Goal: Transaction & Acquisition: Purchase product/service

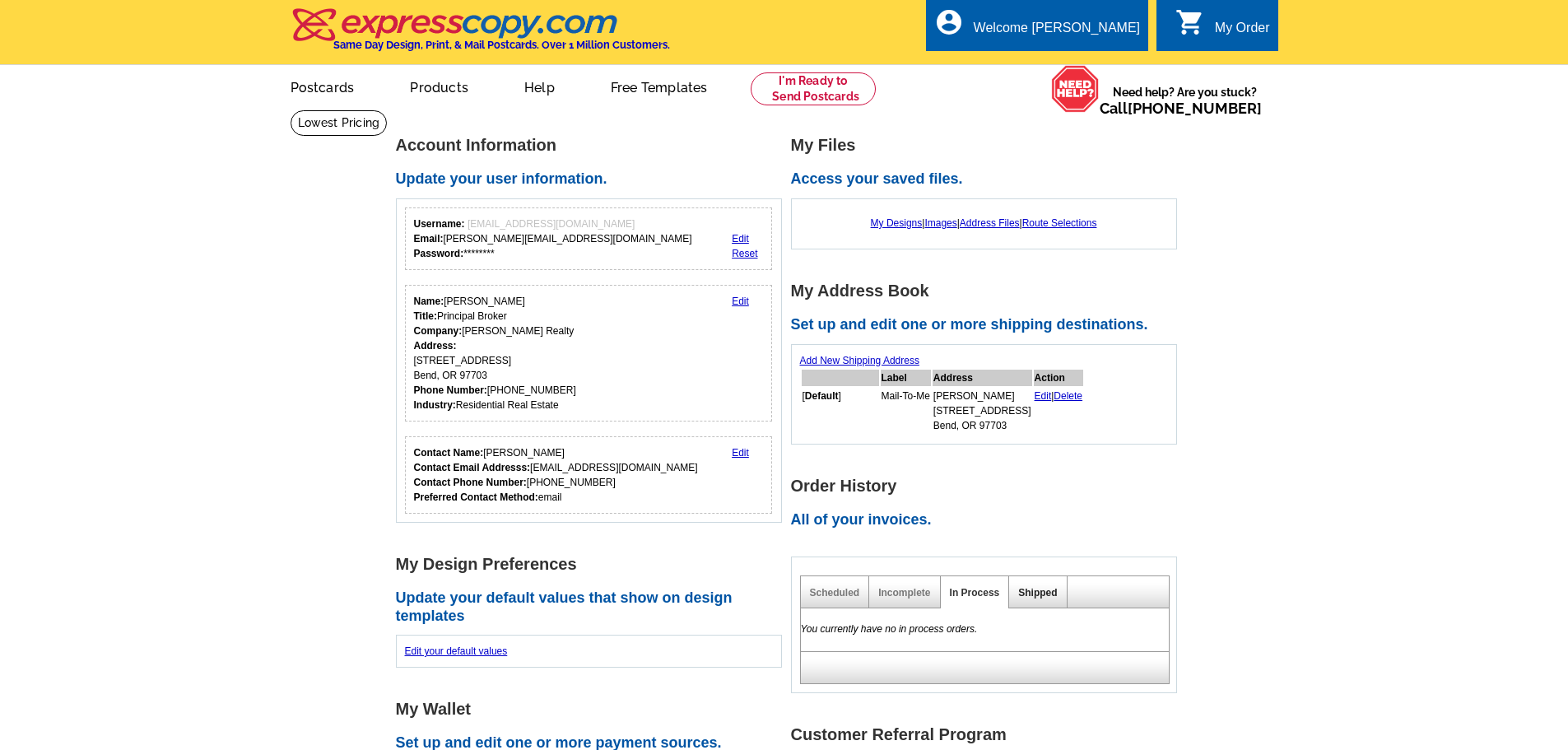
click at [1041, 595] on link "Shipped" at bounding box center [1037, 593] width 39 height 12
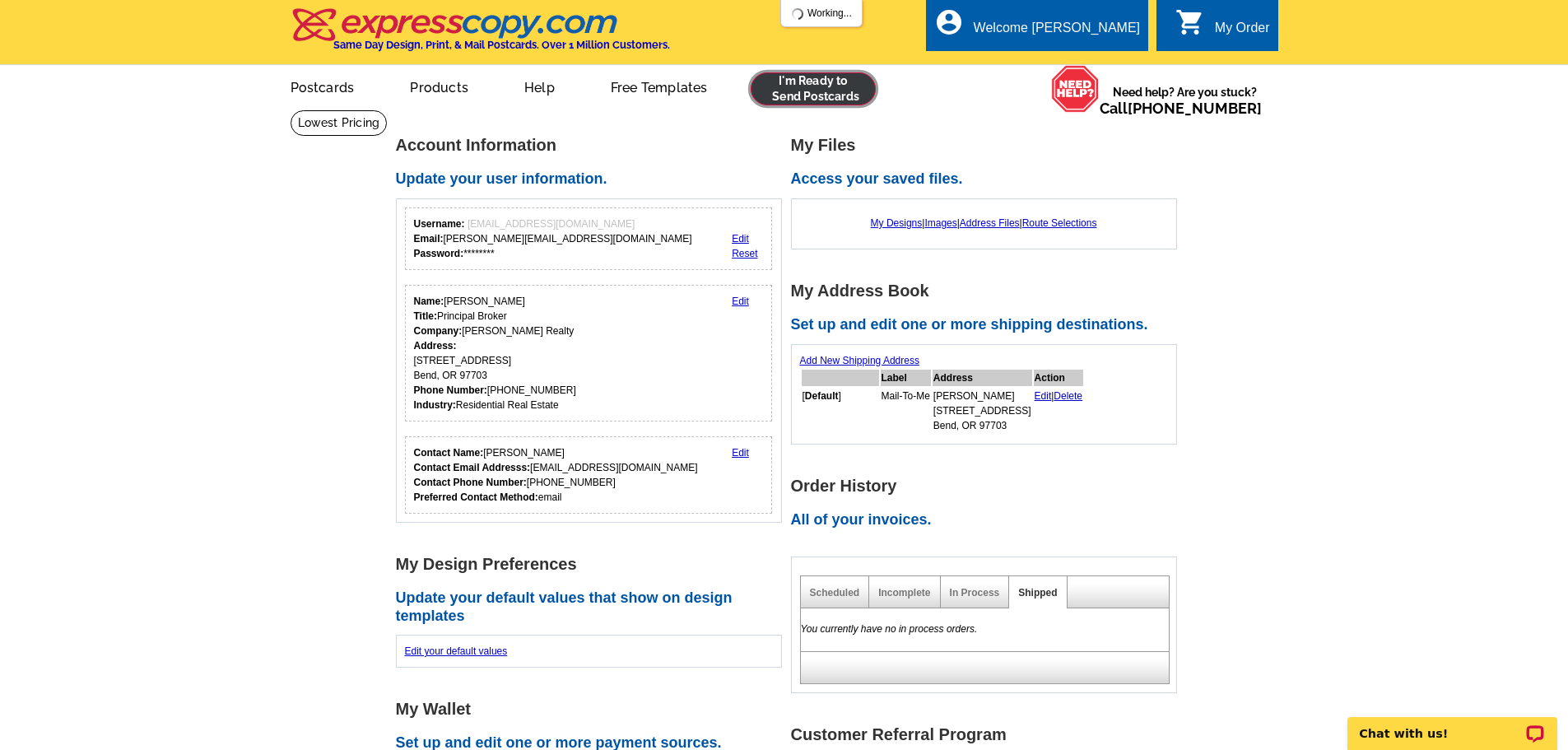
click at [854, 92] on link at bounding box center [813, 88] width 126 height 33
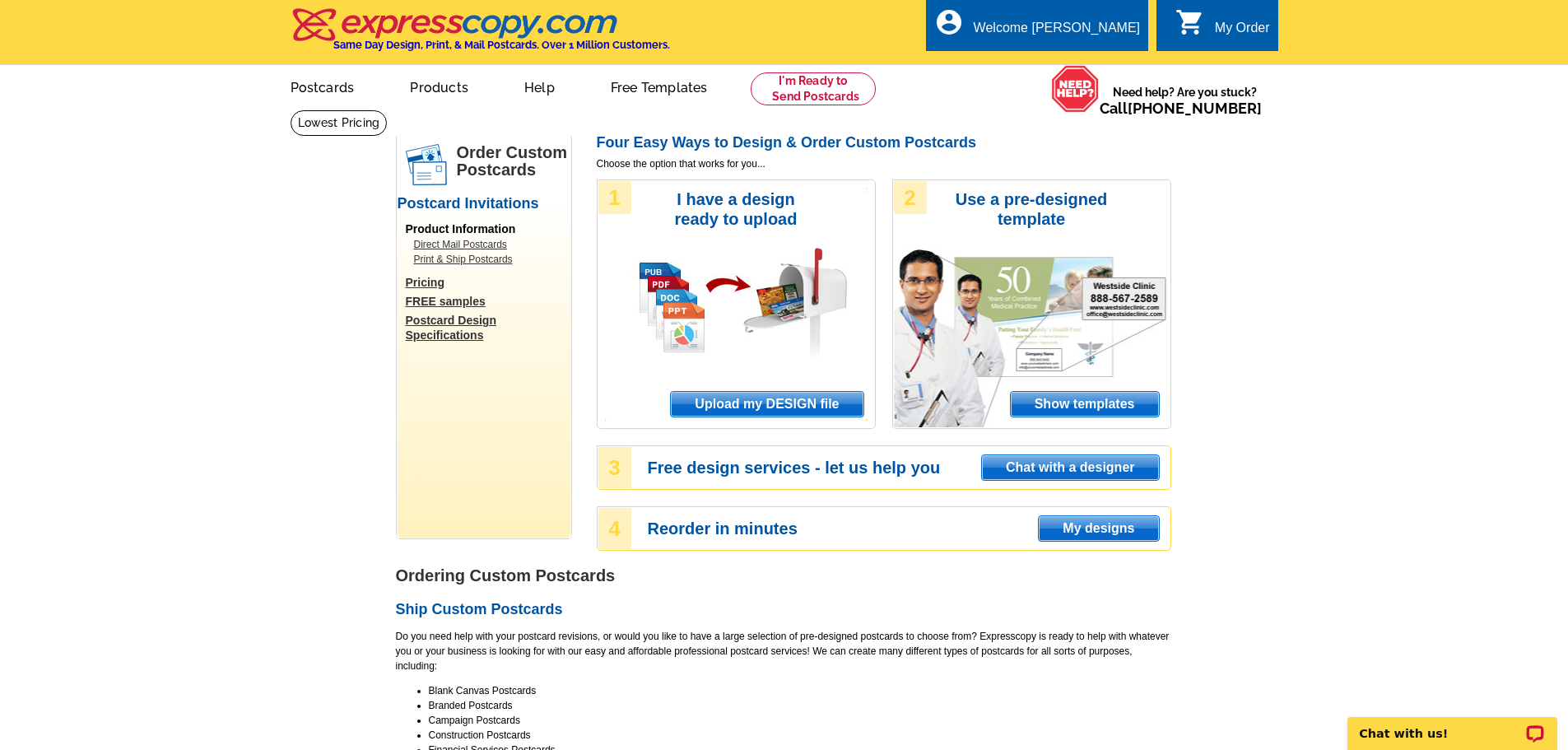
click at [756, 403] on span "Upload my DESIGN file" at bounding box center [767, 404] width 192 height 25
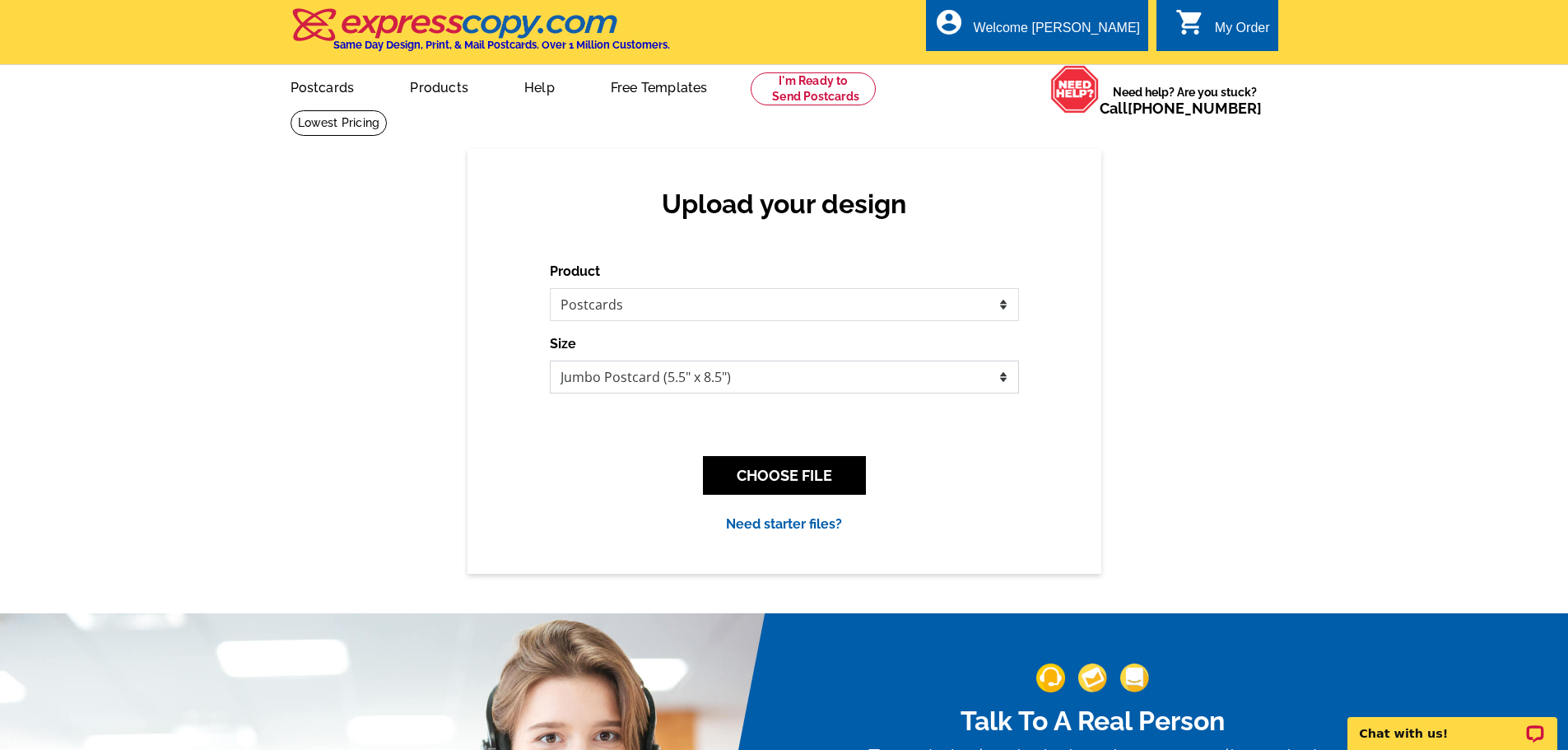
click at [631, 384] on select "Jumbo Postcard (5.5" x 8.5") Regular Postcard (4.25" x 5.6") Panoramic Postcard…" at bounding box center [784, 377] width 470 height 33
select select "1"
click at [550, 362] on select "Jumbo Postcard (5.5" x 8.5") Regular Postcard (4.25" x 5.6") Panoramic Postcard…" at bounding box center [784, 377] width 470 height 33
click at [775, 488] on button "CHOOSE FILE" at bounding box center [784, 475] width 163 height 39
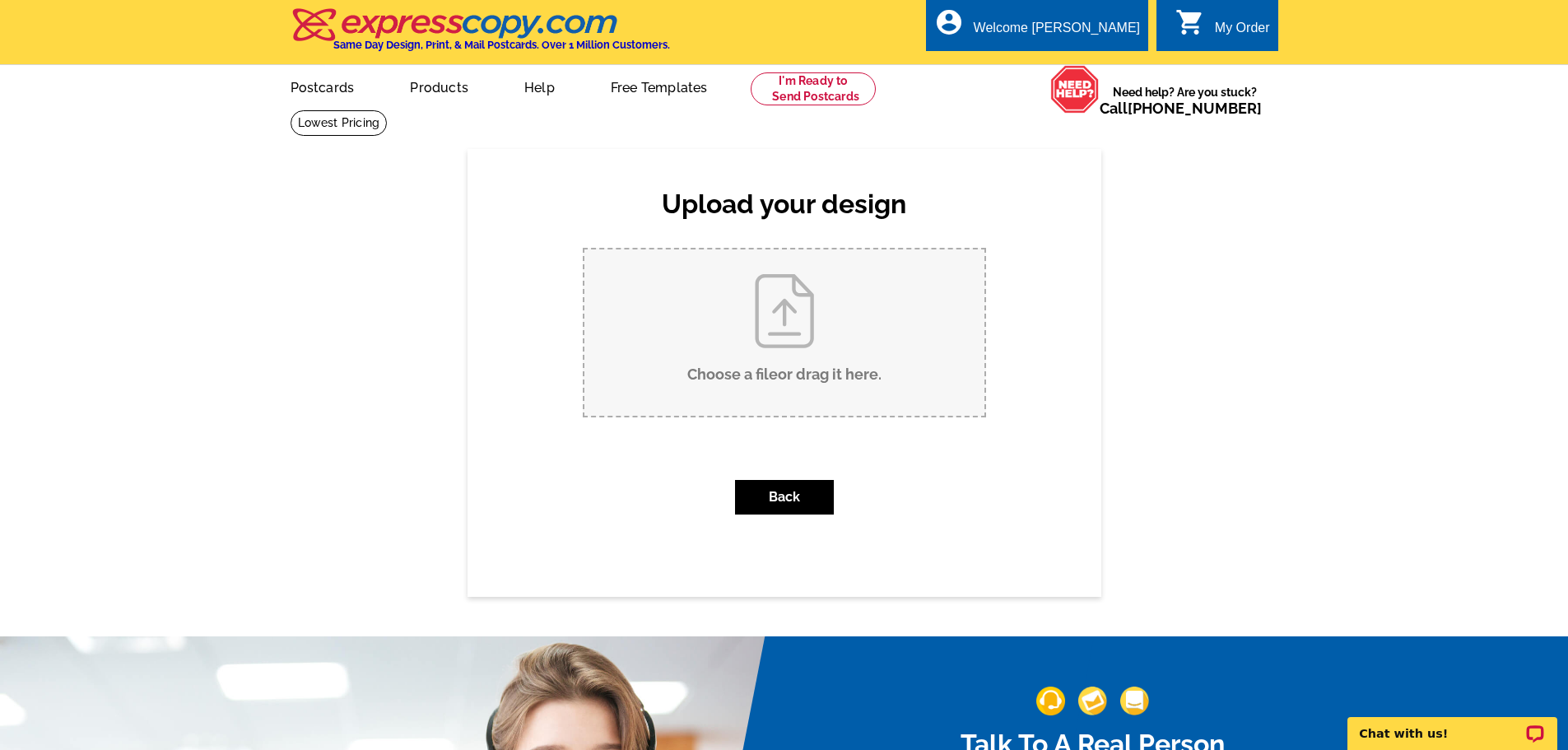
click at [796, 325] on input "Choose a file or drag it here ." at bounding box center [784, 333] width 400 height 166
type input "C:\fakepath\Jackdaw SOLD.pdf"
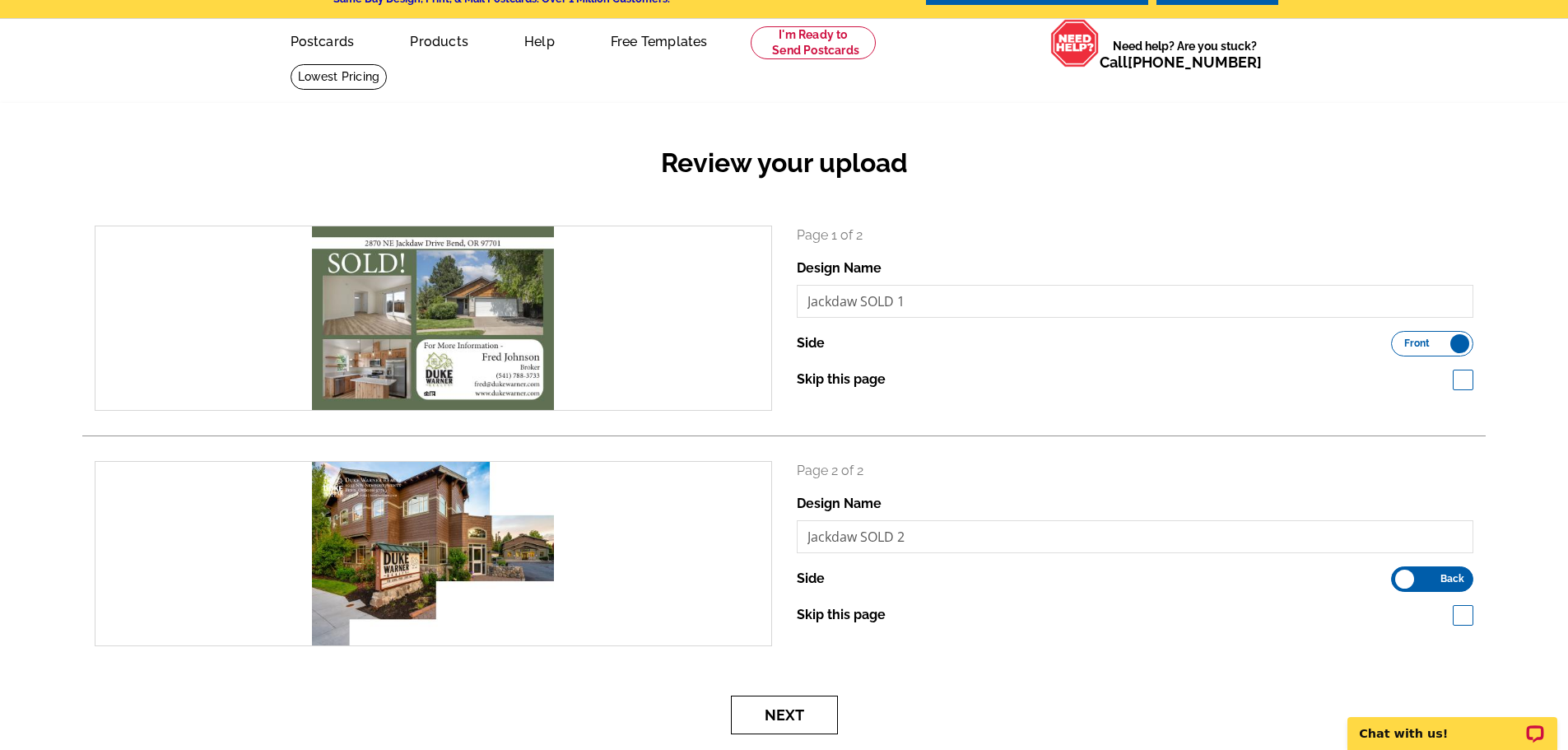
scroll to position [165, 0]
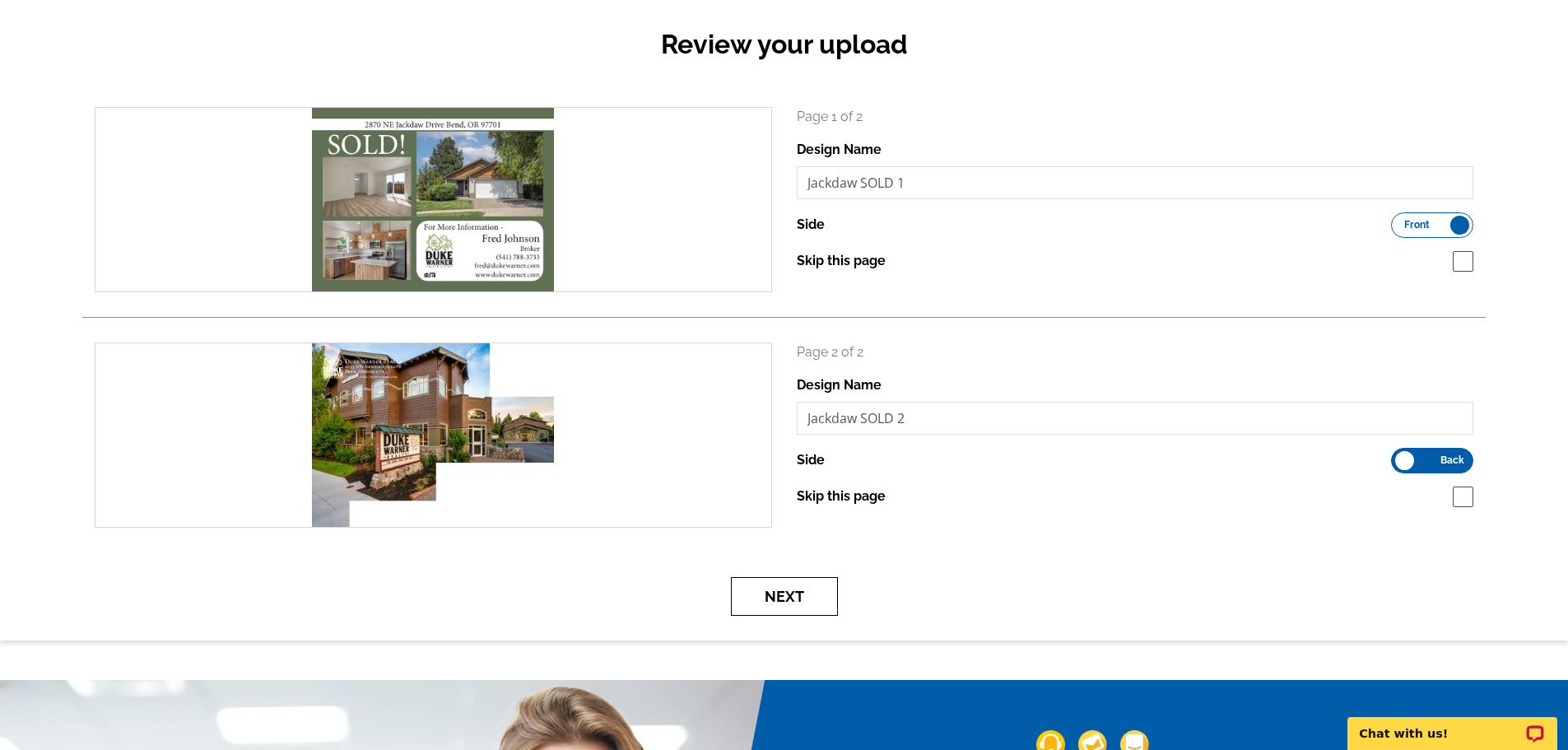
click at [813, 606] on button "Next" at bounding box center [784, 596] width 107 height 39
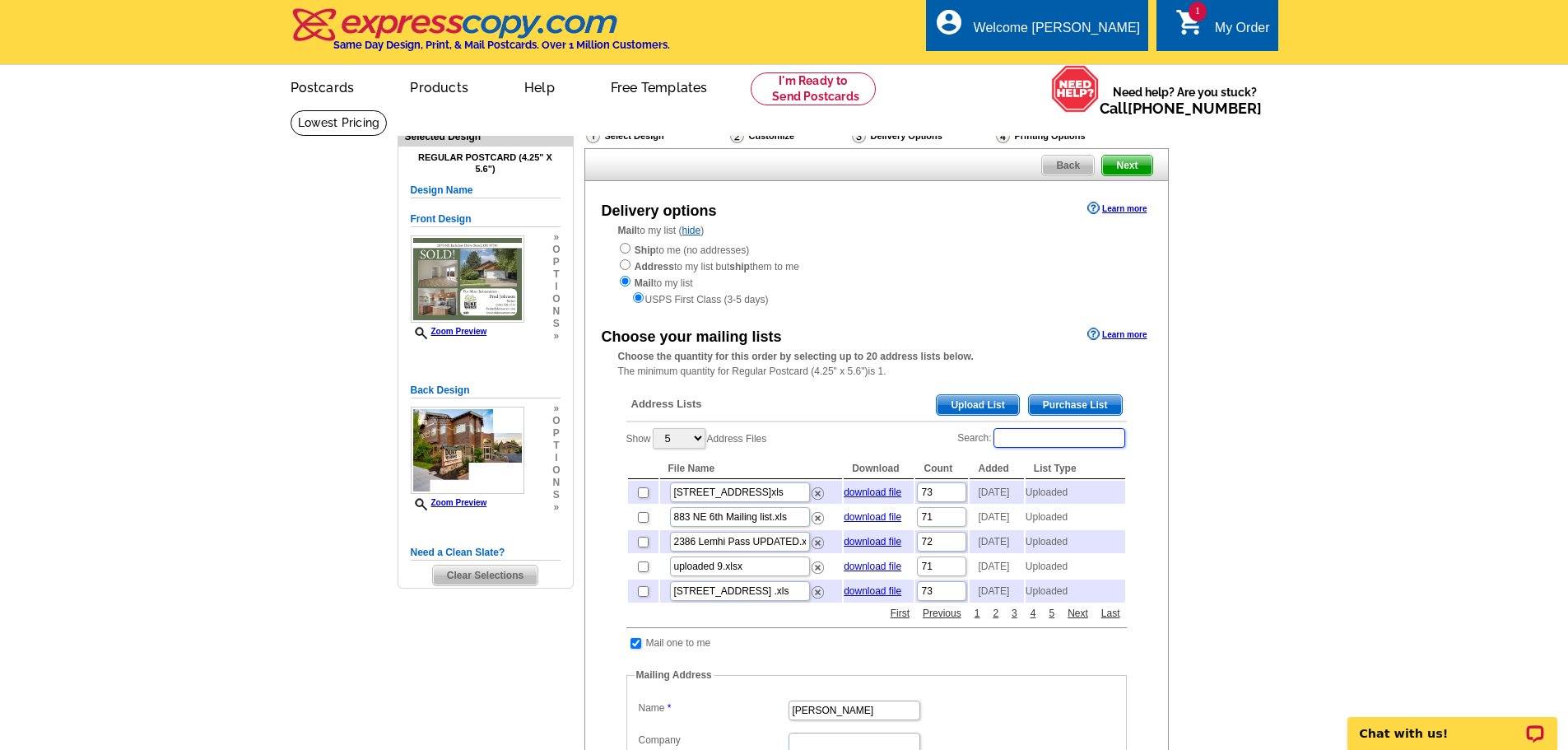
click at [1039, 443] on input "Search:" at bounding box center [1059, 438] width 132 height 20
type input "jack"
click at [642, 498] on input "checkbox" at bounding box center [643, 493] width 11 height 11
checkbox input "true"
click at [883, 493] on link "download file" at bounding box center [872, 493] width 58 height 12
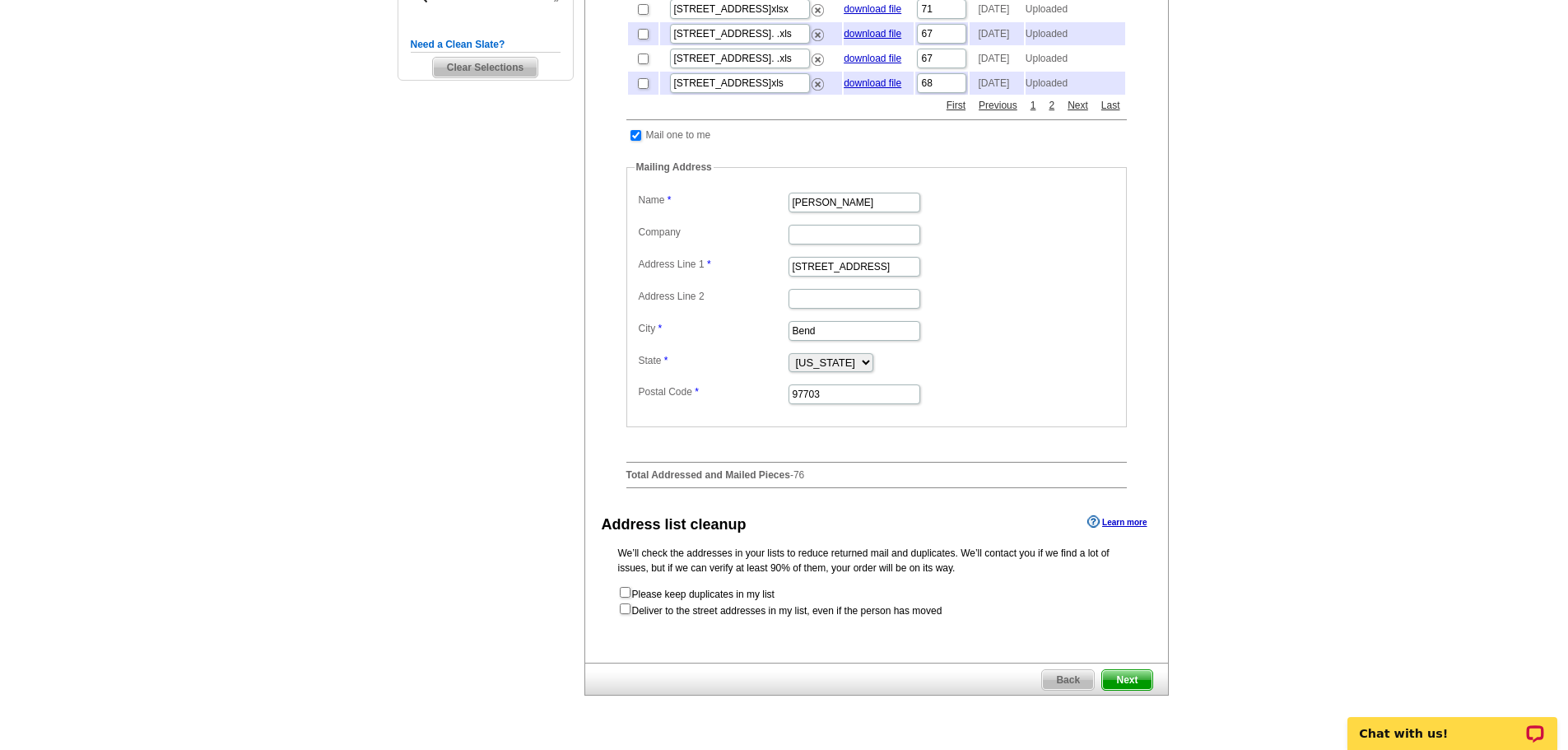
scroll to position [824, 0]
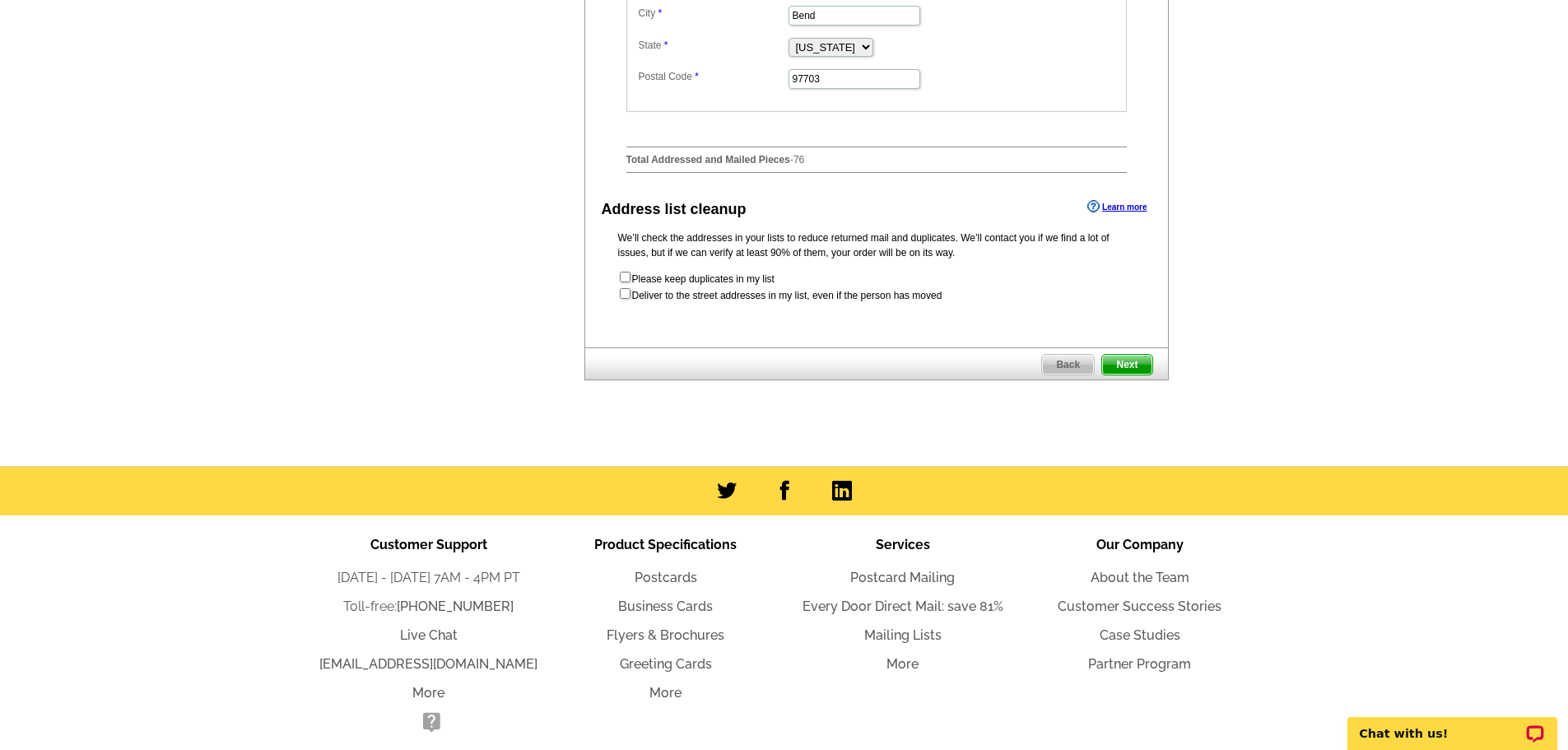
click at [1137, 375] on span "Next" at bounding box center [1126, 365] width 49 height 20
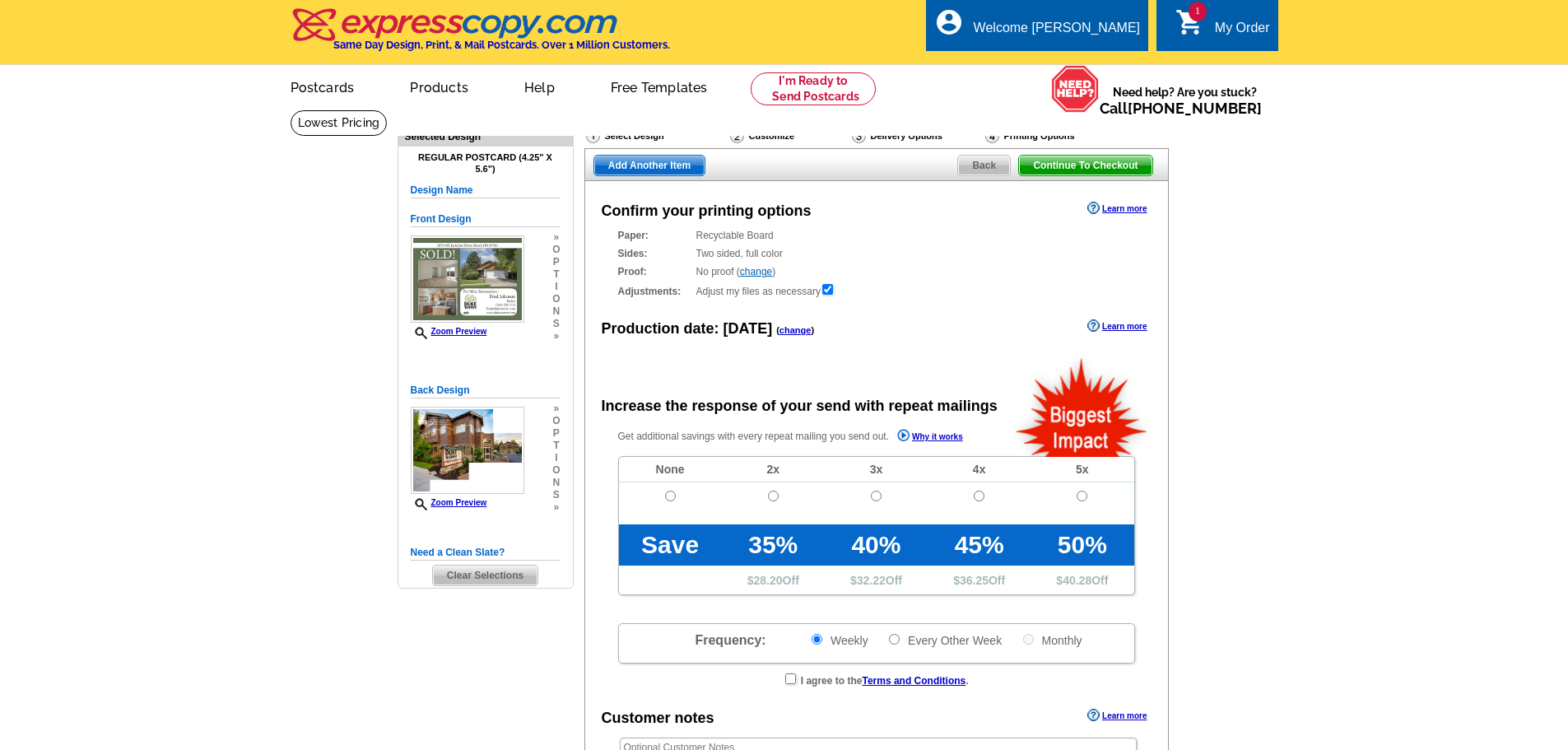
radio input "false"
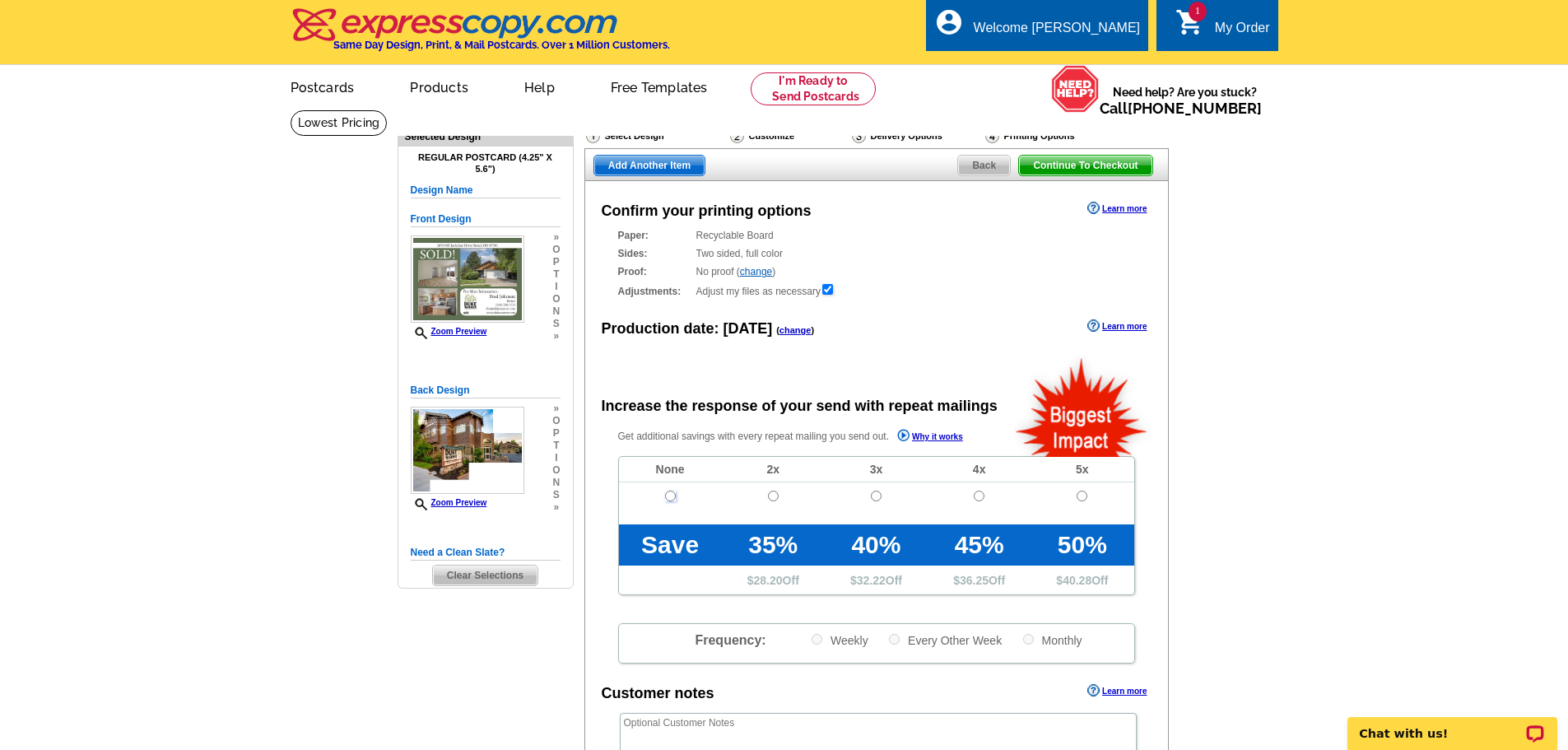
click at [672, 493] on input "radio" at bounding box center [671, 496] width 11 height 11
radio input "true"
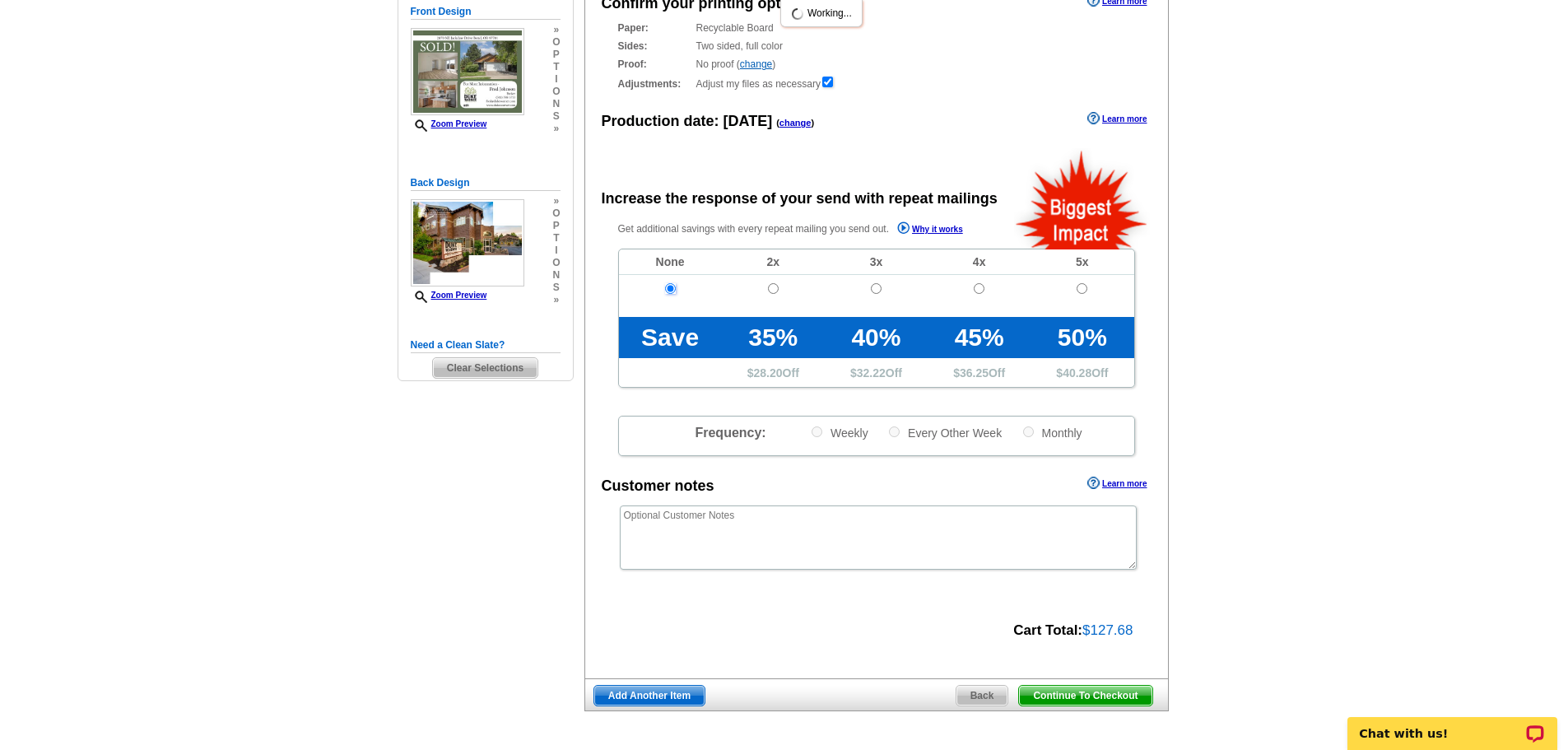
scroll to position [577, 0]
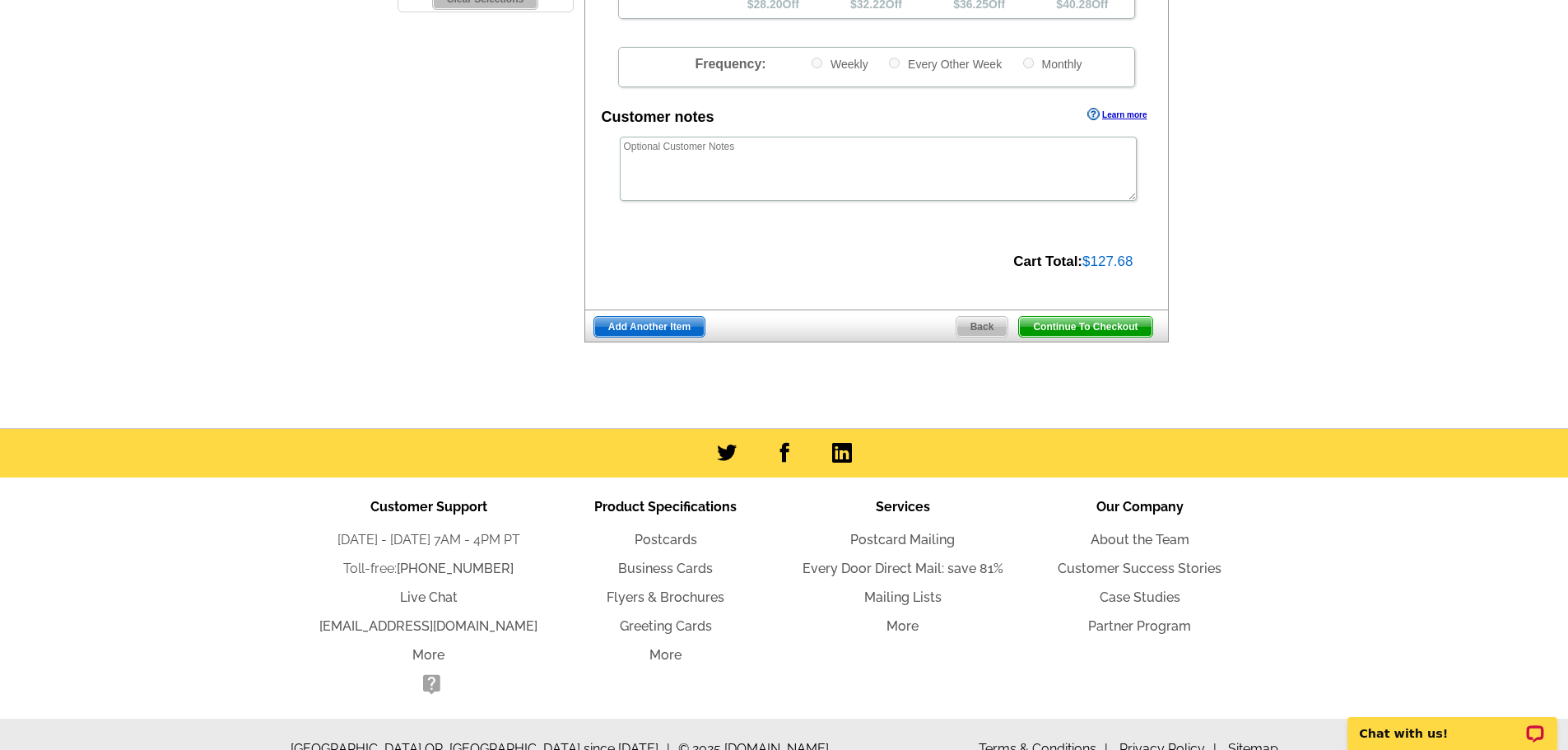
click at [1104, 334] on span "Continue To Checkout" at bounding box center [1085, 327] width 133 height 20
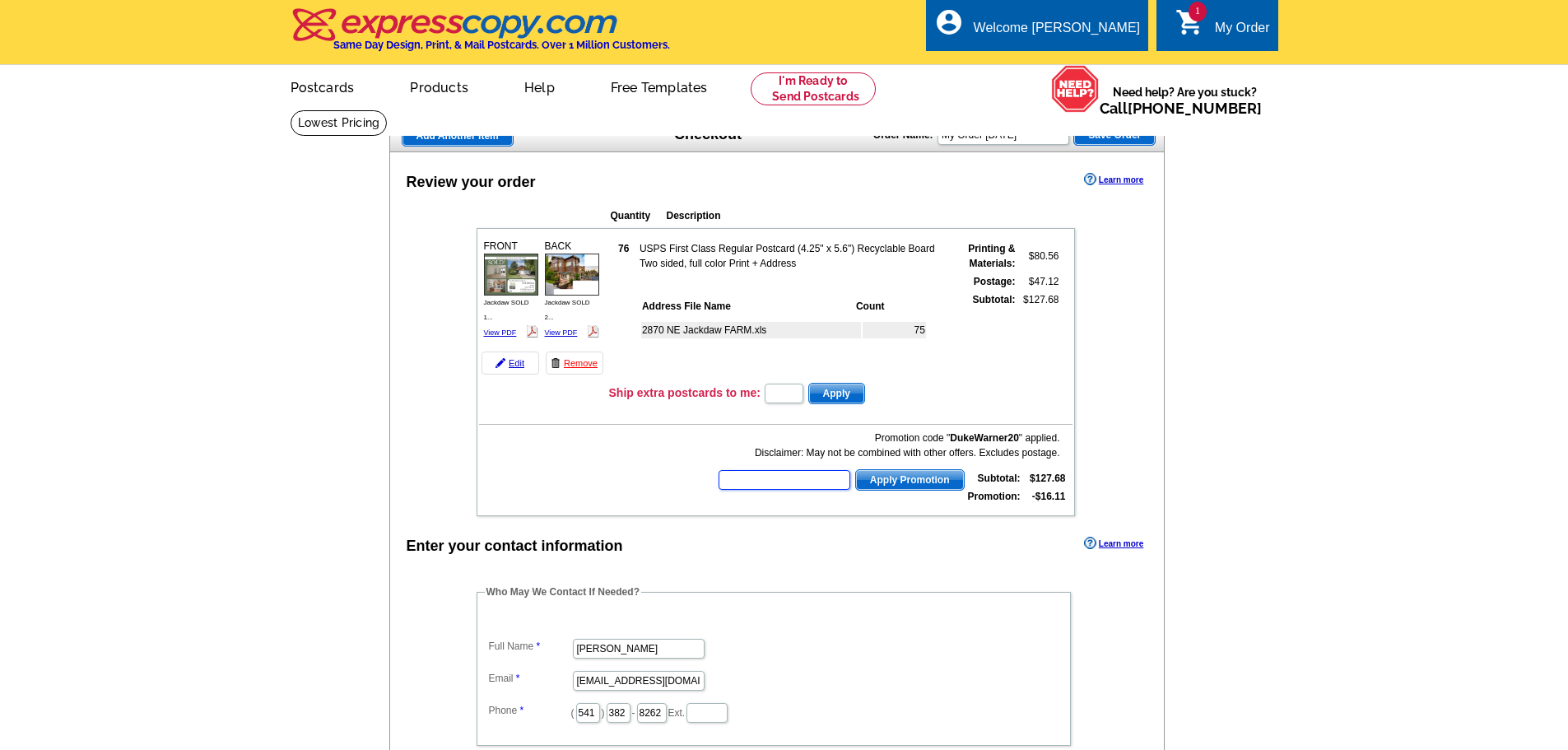
click at [765, 490] on input "text" at bounding box center [784, 480] width 132 height 20
type input "HURRY40"
click at [909, 471] on button "Apply Promotion" at bounding box center [910, 480] width 110 height 21
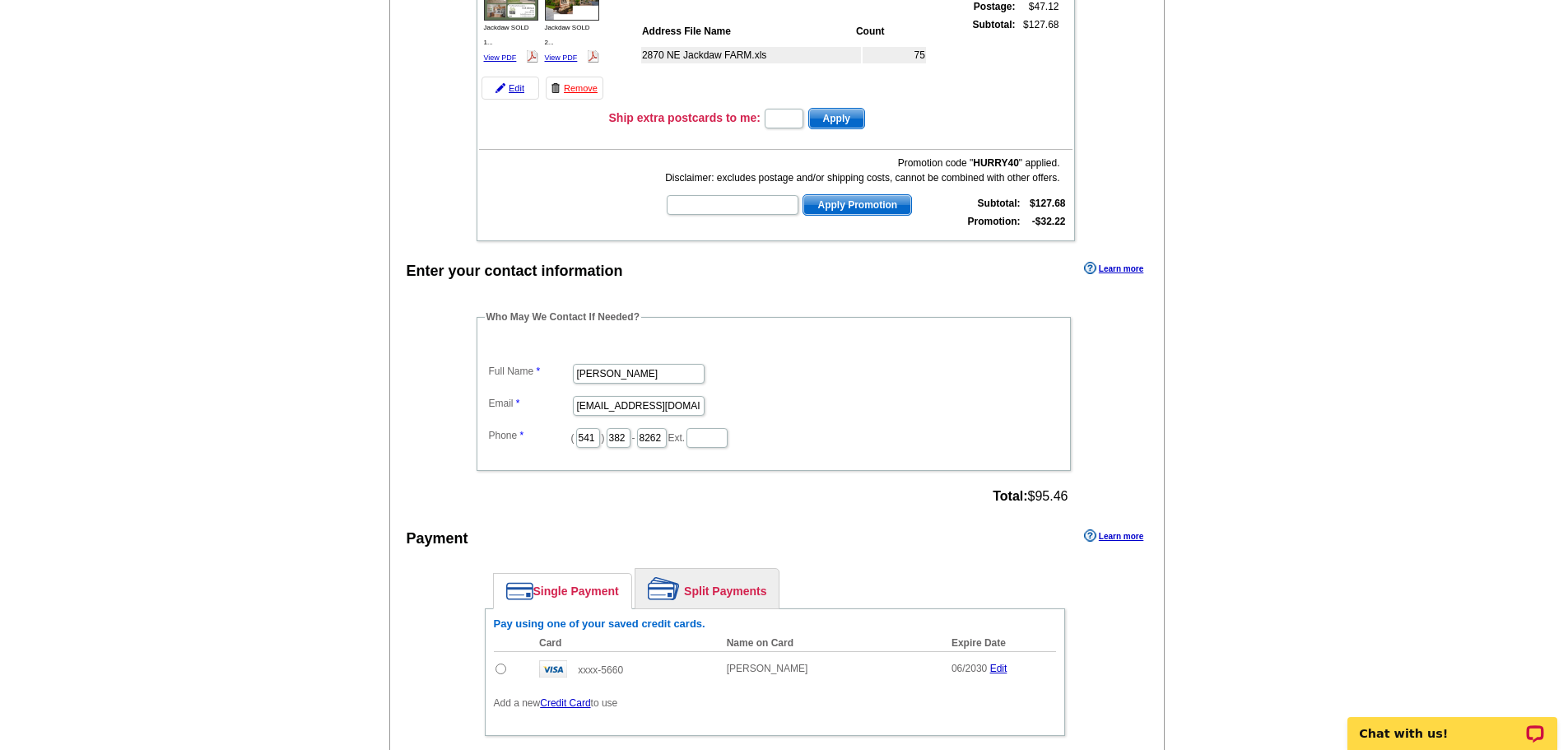
scroll to position [577, 0]
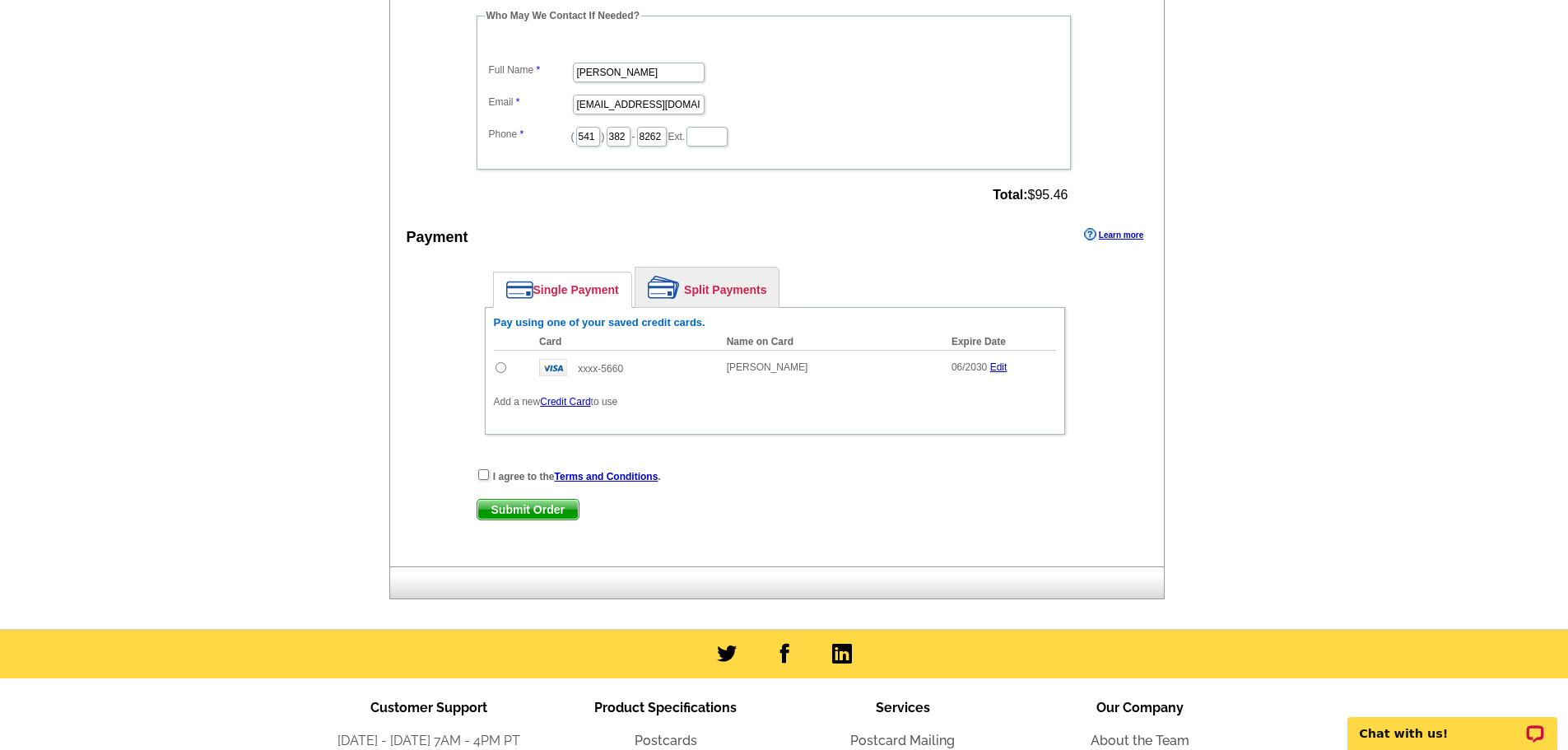
drag, startPoint x: 507, startPoint y: 370, endPoint x: 495, endPoint y: 387, distance: 20.8
click at [506, 372] on td at bounding box center [513, 367] width 38 height 35
click at [498, 372] on input "radio" at bounding box center [501, 367] width 11 height 11
radio input "true"
click at [487, 480] on input "checkbox" at bounding box center [484, 475] width 11 height 11
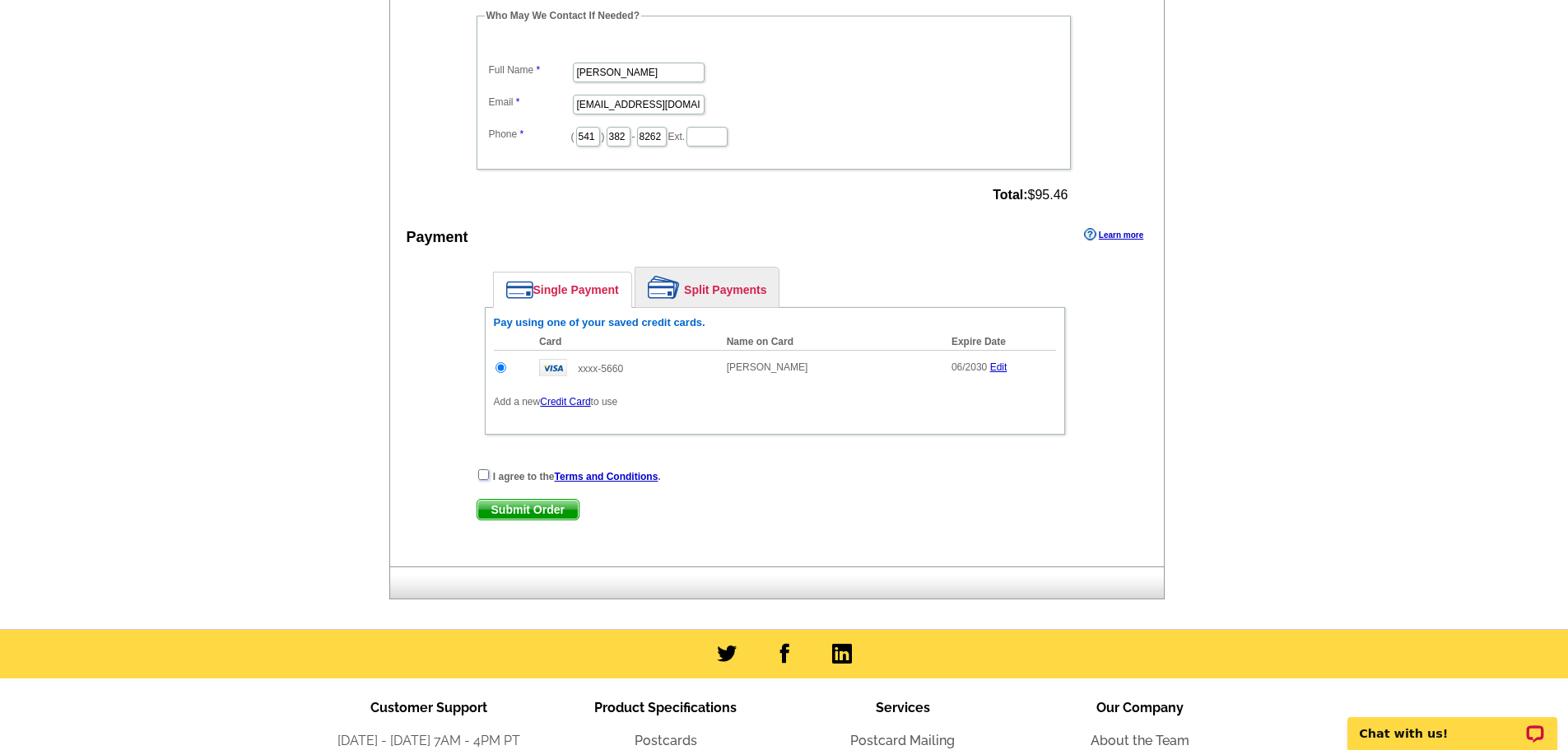
checkbox input "true"
click at [497, 525] on div "I agree to the Terms and Conditions . Submit Order Submit Order" at bounding box center [775, 502] width 597 height 68
click at [508, 499] on div "I agree to the Terms and Conditions . Submit Order Submit Order" at bounding box center [775, 502] width 597 height 68
click at [510, 509] on span "Submit Order" at bounding box center [528, 510] width 101 height 20
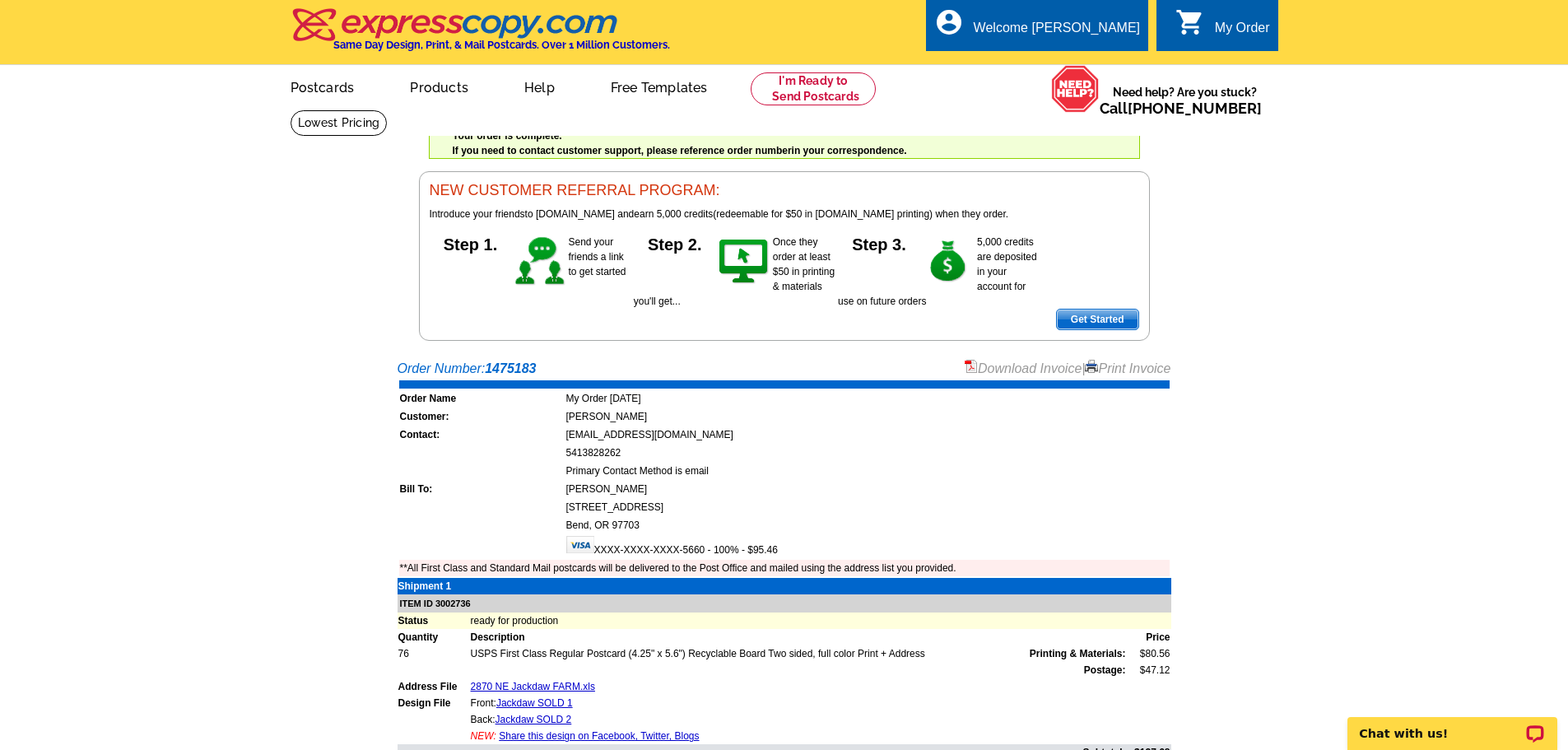
click at [1137, 375] on link "Print Invoice" at bounding box center [1128, 369] width 86 height 14
